Goal: Information Seeking & Learning: Learn about a topic

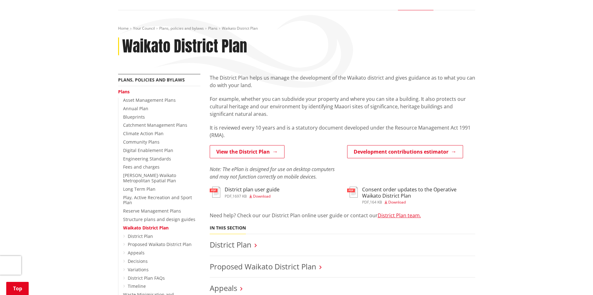
scroll to position [104, 0]
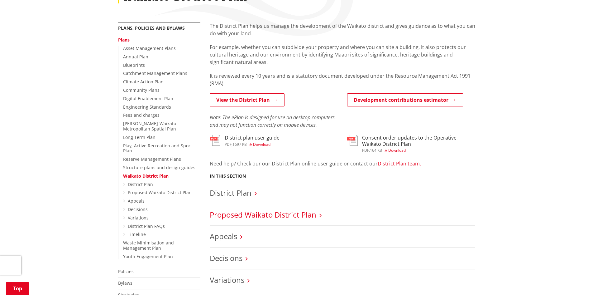
click at [257, 212] on link "Proposed Waikato District Plan" at bounding box center [263, 214] width 107 height 10
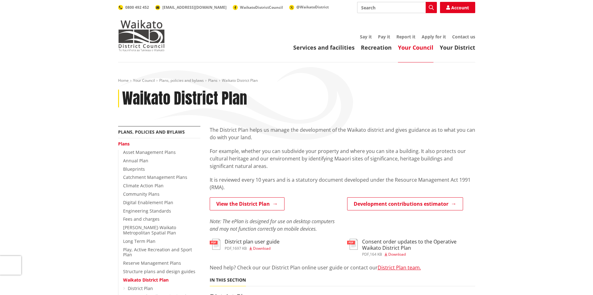
scroll to position [104, 0]
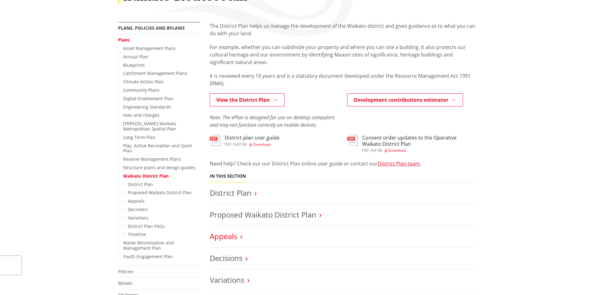
click at [221, 234] on link "Appeals" at bounding box center [223, 236] width 27 height 10
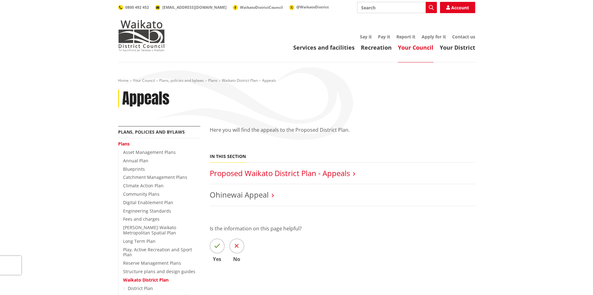
click at [300, 173] on link "Proposed Waikato District Plan - Appeals" at bounding box center [280, 173] width 140 height 10
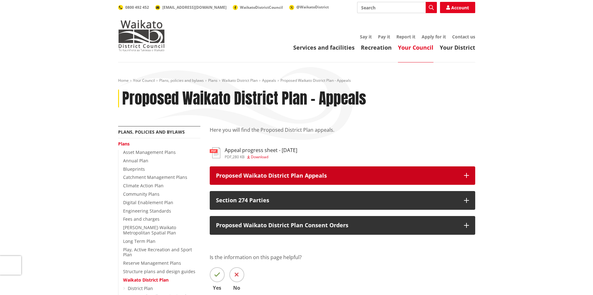
click at [312, 173] on p "Proposed Waikato District Plan Appeals" at bounding box center [337, 175] width 242 height 6
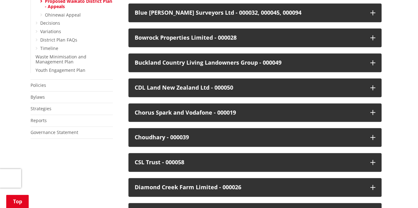
scroll to position [260, 0]
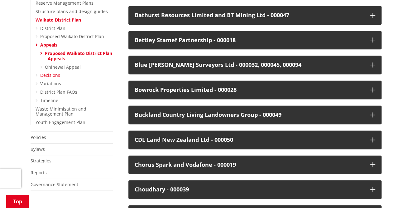
click at [49, 72] on link "Decisions" at bounding box center [50, 75] width 20 height 6
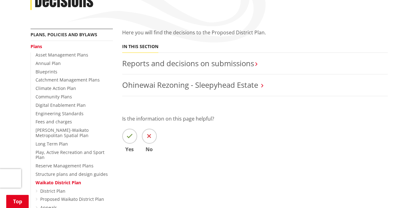
scroll to position [156, 0]
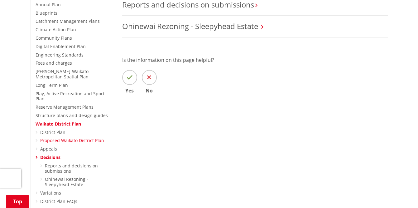
click at [80, 137] on link "Proposed Waikato District Plan" at bounding box center [72, 140] width 64 height 6
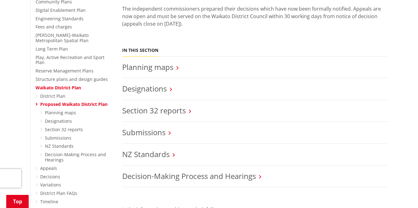
scroll to position [208, 0]
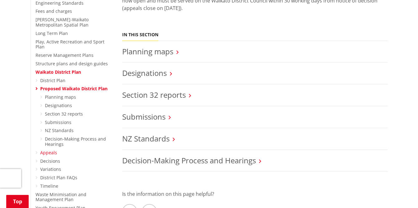
click at [47, 149] on link "Appeals" at bounding box center [48, 152] width 17 height 6
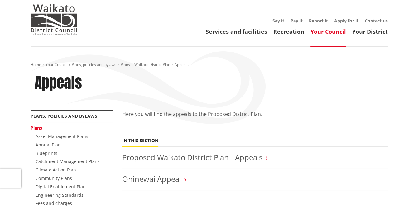
scroll to position [104, 0]
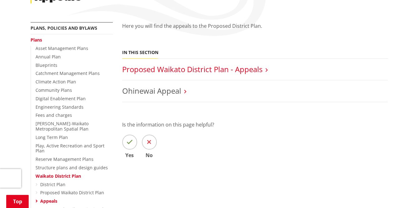
click at [218, 68] on link "Proposed Waikato District Plan - Appeals" at bounding box center [192, 69] width 140 height 10
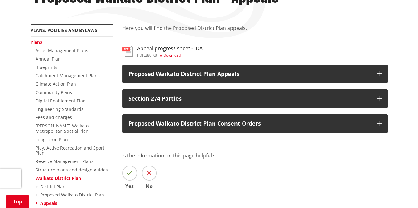
scroll to position [104, 0]
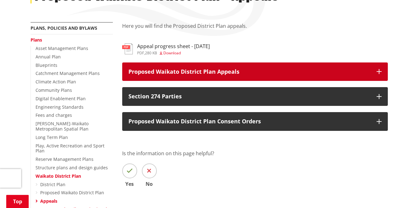
click at [200, 74] on p "Proposed Waikato District Plan Appeals" at bounding box center [249, 72] width 242 height 6
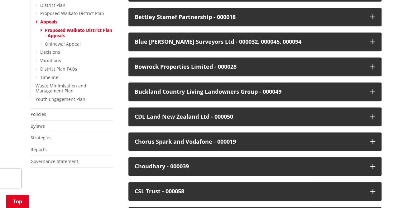
scroll to position [156, 0]
